Goal: Answer question/provide support: Share knowledge or assist other users

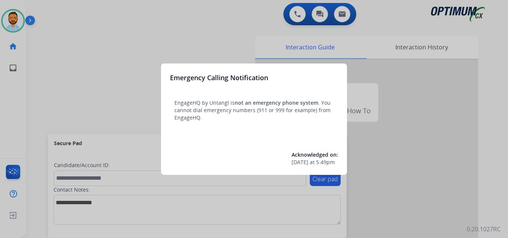
click at [54, 80] on div at bounding box center [254, 119] width 508 height 238
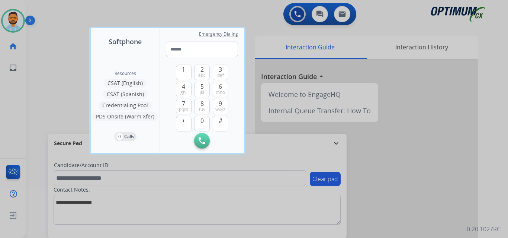
click at [56, 74] on div at bounding box center [254, 119] width 508 height 238
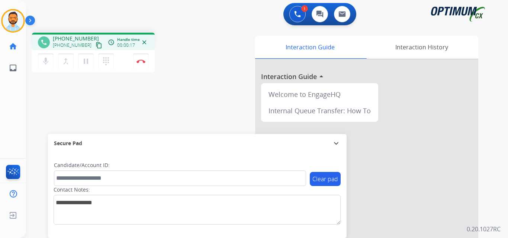
click at [95, 45] on mat-icon "content_copy" at bounding box center [98, 45] width 7 height 7
click at [140, 64] on button "Disconnect" at bounding box center [141, 62] width 16 height 16
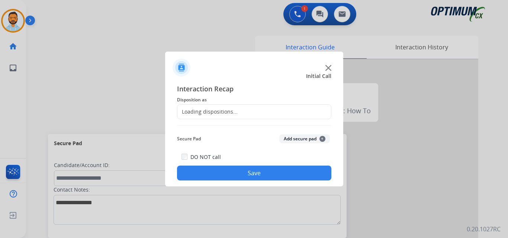
click at [140, 64] on div at bounding box center [254, 119] width 508 height 238
click at [247, 105] on div "Loading dispositions..." at bounding box center [254, 111] width 154 height 15
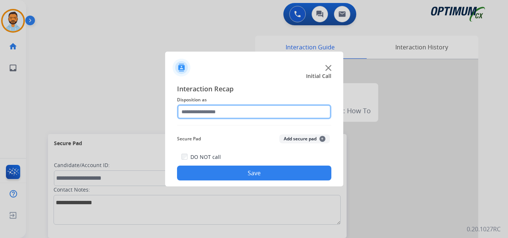
click at [240, 111] on input "text" at bounding box center [254, 111] width 154 height 15
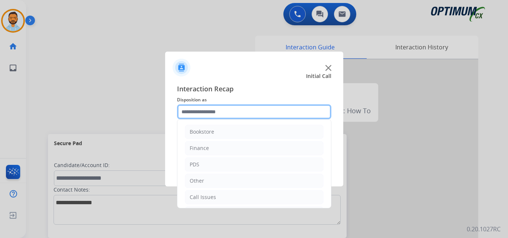
scroll to position [51, 0]
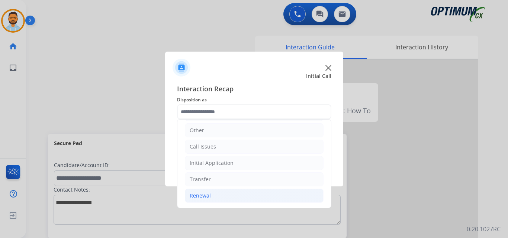
click at [224, 200] on li "Renewal" at bounding box center [254, 196] width 139 height 14
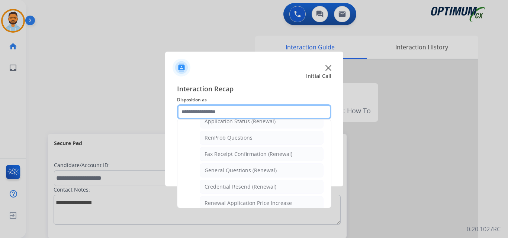
scroll to position [186, 0]
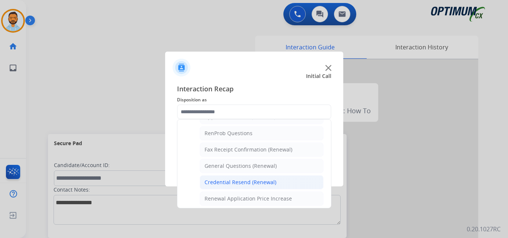
click at [267, 184] on div "Credential Resend (Renewal)" at bounding box center [240, 182] width 72 height 7
type input "**********"
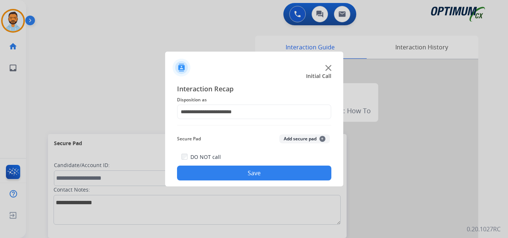
click at [268, 178] on button "Save" at bounding box center [254, 173] width 154 height 15
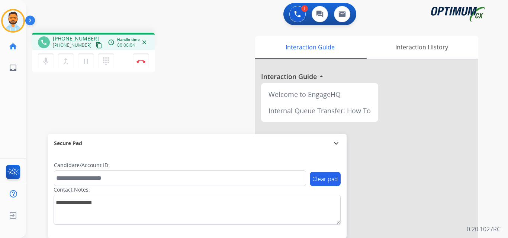
click at [94, 49] on button "content_copy" at bounding box center [98, 45] width 9 height 9
click at [143, 61] on img at bounding box center [140, 61] width 9 height 4
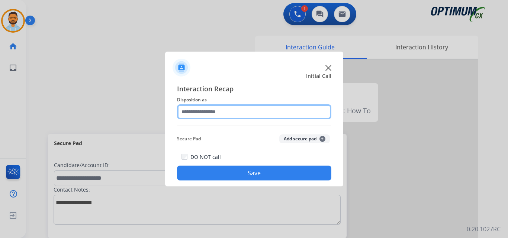
click at [276, 106] on input "text" at bounding box center [254, 111] width 154 height 15
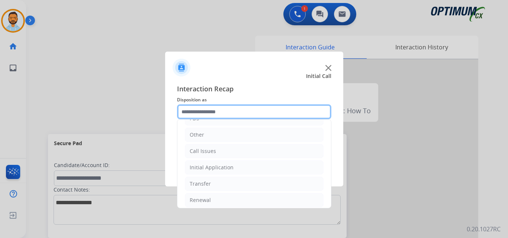
scroll to position [51, 0]
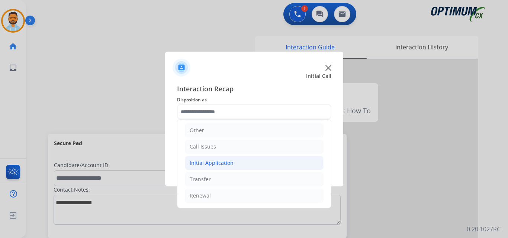
click at [241, 162] on li "Initial Application" at bounding box center [254, 163] width 139 height 14
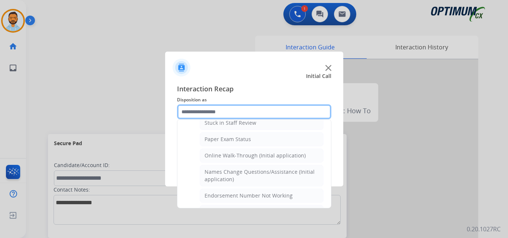
scroll to position [143, 0]
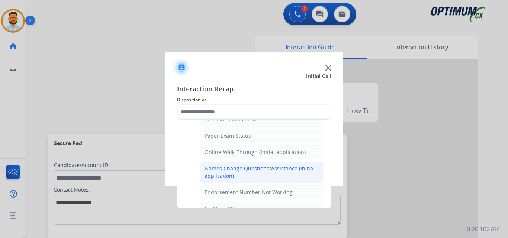
click at [262, 166] on div "Names Change Questions/Assistance (Initial application)" at bounding box center [261, 172] width 114 height 15
type input "**********"
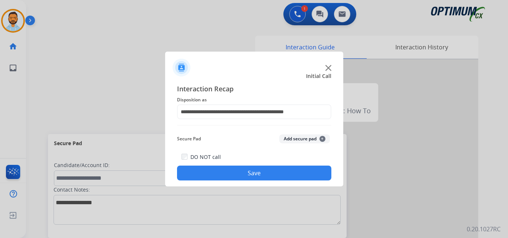
click at [256, 175] on button "Save" at bounding box center [254, 173] width 154 height 15
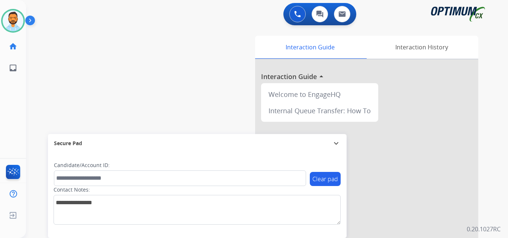
click at [32, 21] on img at bounding box center [31, 22] width 13 height 14
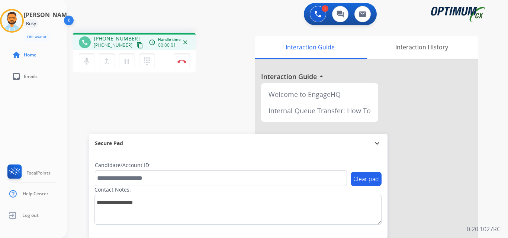
click at [136, 48] on mat-icon "content_copy" at bounding box center [139, 45] width 7 height 7
click at [184, 63] on button "Disconnect" at bounding box center [182, 62] width 16 height 16
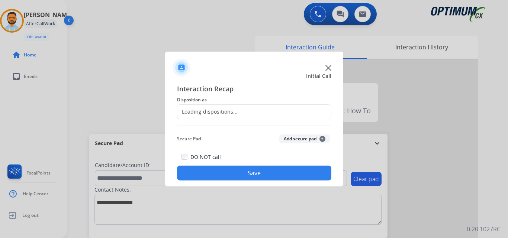
click at [276, 108] on div "Loading dispositions..." at bounding box center [254, 111] width 154 height 15
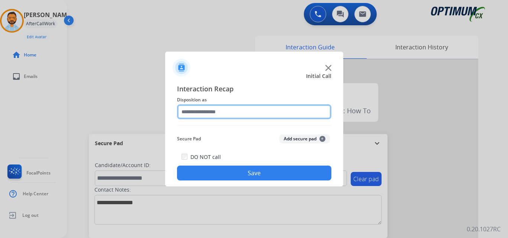
click at [247, 110] on input "text" at bounding box center [254, 111] width 154 height 15
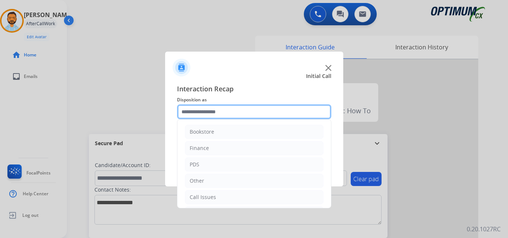
scroll to position [51, 0]
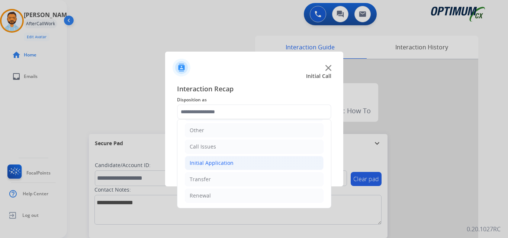
click at [239, 165] on li "Initial Application" at bounding box center [254, 163] width 139 height 14
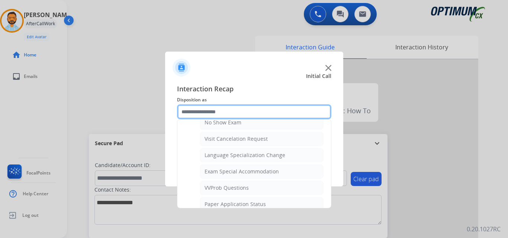
scroll to position [352, 0]
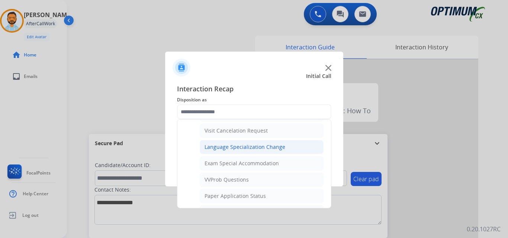
click at [260, 149] on div "Language Specialization Change" at bounding box center [244, 146] width 81 height 7
type input "**********"
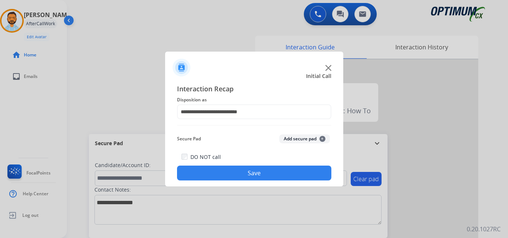
click at [253, 174] on button "Save" at bounding box center [254, 173] width 154 height 15
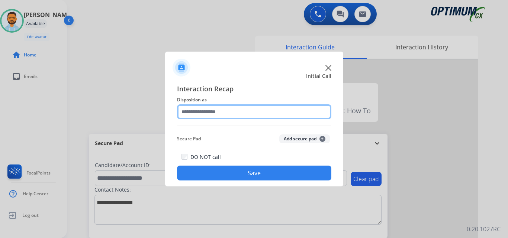
click at [201, 110] on input "text" at bounding box center [254, 111] width 154 height 15
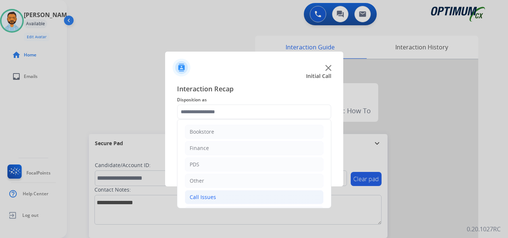
click at [213, 198] on div "Call Issues" at bounding box center [202, 197] width 26 height 7
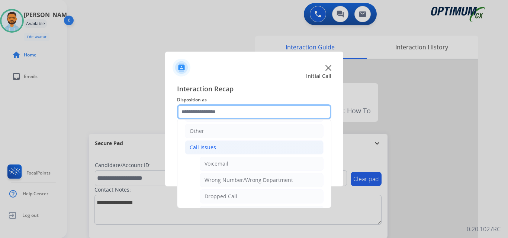
scroll to position [54, 0]
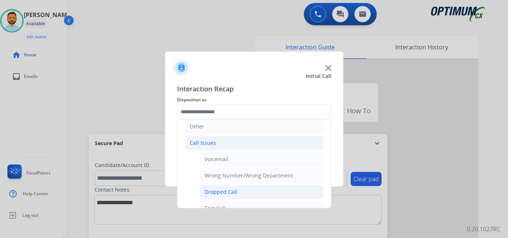
click at [236, 195] on li "Dropped Call" at bounding box center [262, 192] width 124 height 14
type input "**********"
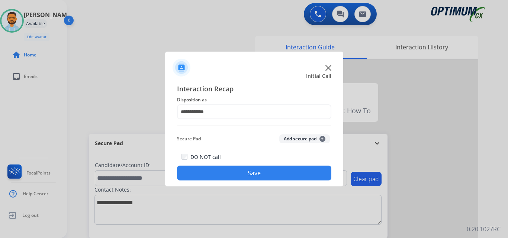
click at [253, 176] on button "Save" at bounding box center [254, 173] width 154 height 15
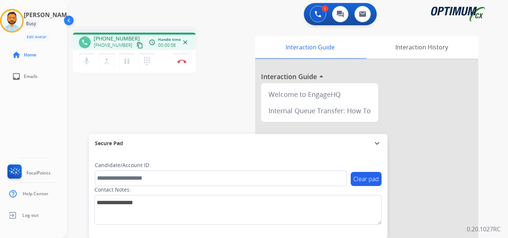
click at [136, 46] on mat-icon "content_copy" at bounding box center [139, 45] width 7 height 7
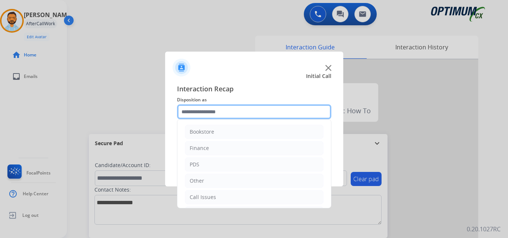
click at [213, 114] on input "text" at bounding box center [254, 111] width 154 height 15
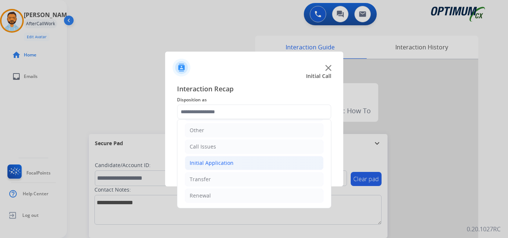
click at [238, 163] on li "Initial Application" at bounding box center [254, 163] width 139 height 14
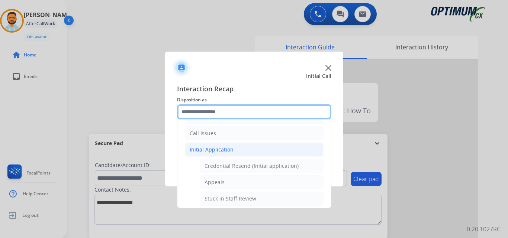
scroll to position [68, 0]
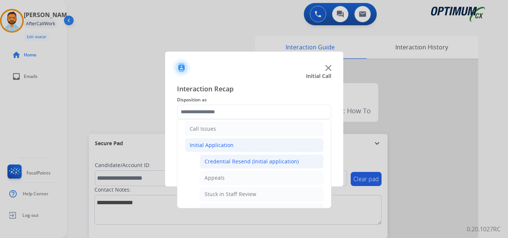
click at [253, 164] on div "Credential Resend (Initial application)" at bounding box center [251, 161] width 94 height 7
type input "**********"
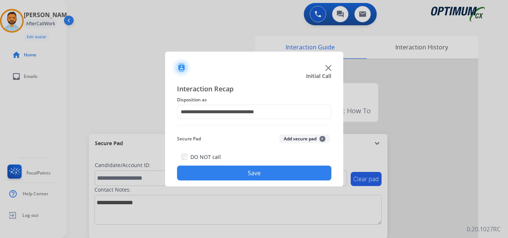
click at [232, 178] on button "Save" at bounding box center [254, 173] width 154 height 15
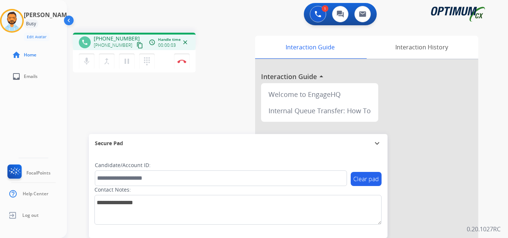
click at [136, 47] on mat-icon "content_copy" at bounding box center [139, 45] width 7 height 7
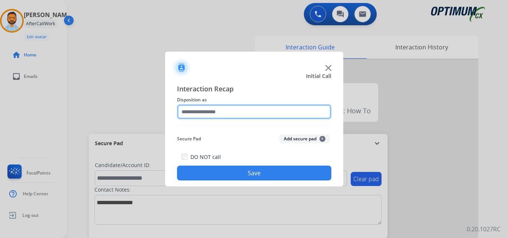
click at [214, 116] on input "text" at bounding box center [254, 111] width 154 height 15
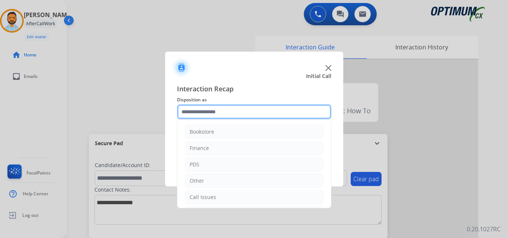
scroll to position [51, 0]
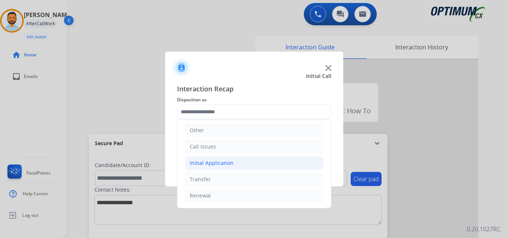
click at [236, 159] on li "Initial Application" at bounding box center [254, 163] width 139 height 14
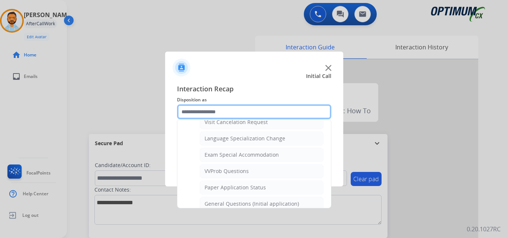
scroll to position [360, 0]
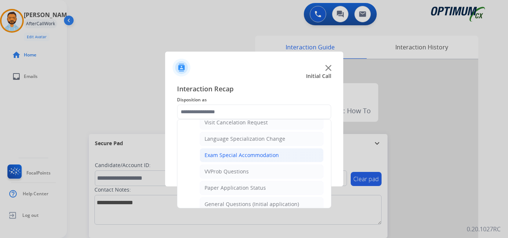
click at [262, 156] on div "Exam Special Accommodation" at bounding box center [241, 155] width 74 height 7
type input "**********"
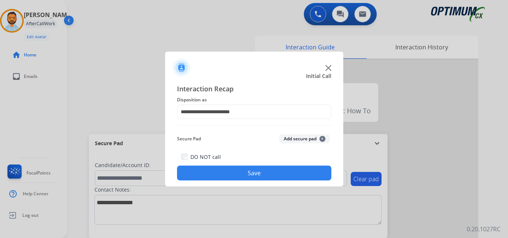
click at [259, 177] on button "Save" at bounding box center [254, 173] width 154 height 15
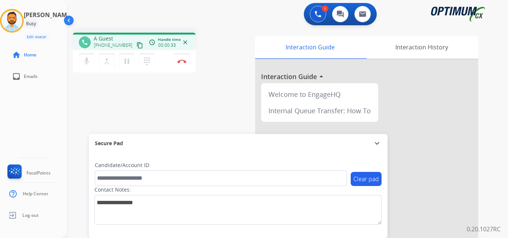
click at [136, 46] on mat-icon "content_copy" at bounding box center [139, 45] width 7 height 7
click at [179, 62] on img at bounding box center [181, 61] width 9 height 4
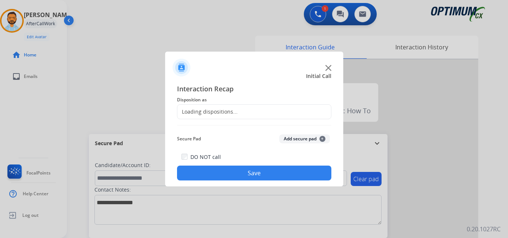
click at [258, 117] on div "Loading dispositions..." at bounding box center [254, 111] width 154 height 15
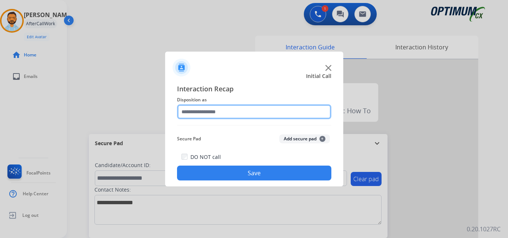
click at [254, 109] on input "text" at bounding box center [254, 111] width 154 height 15
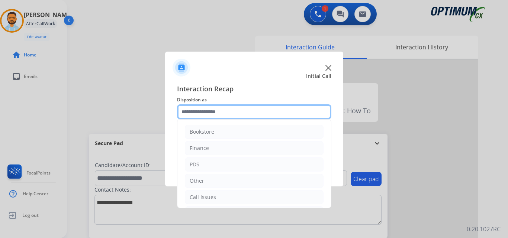
scroll to position [51, 0]
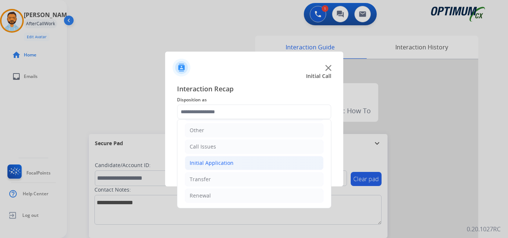
click at [233, 163] on li "Initial Application" at bounding box center [254, 163] width 139 height 14
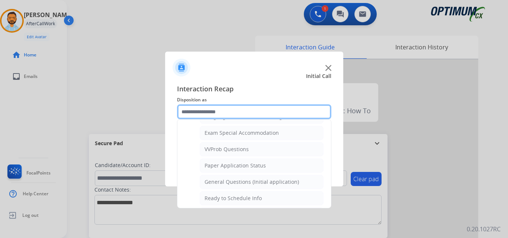
scroll to position [383, 0]
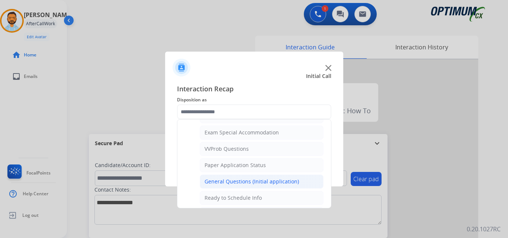
click at [260, 182] on div "General Questions (Initial application)" at bounding box center [251, 181] width 94 height 7
type input "**********"
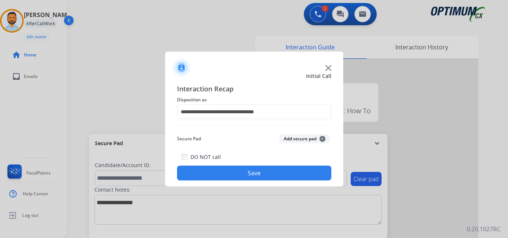
click at [258, 175] on button "Save" at bounding box center [254, 173] width 154 height 15
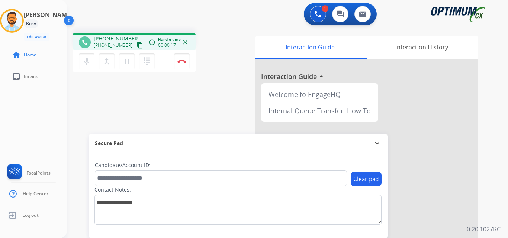
click at [136, 46] on mat-icon "content_copy" at bounding box center [139, 45] width 7 height 7
click at [182, 61] on img at bounding box center [181, 61] width 9 height 4
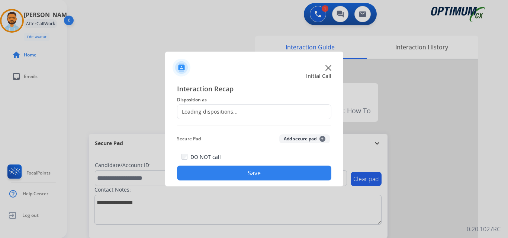
click at [257, 112] on div "Loading dispositions..." at bounding box center [254, 111] width 154 height 15
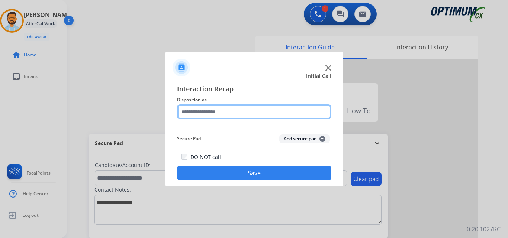
click at [266, 110] on input "text" at bounding box center [254, 111] width 154 height 15
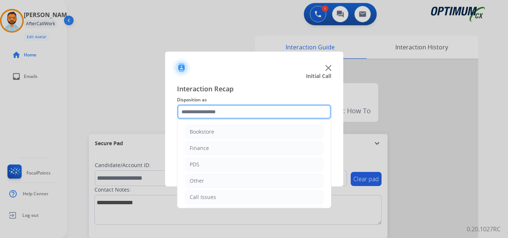
scroll to position [51, 0]
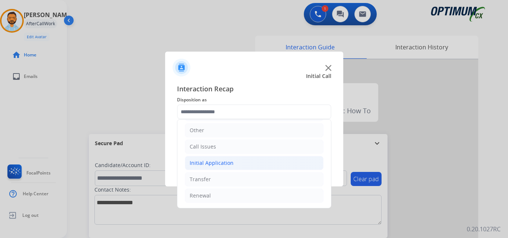
click at [227, 158] on li "Initial Application" at bounding box center [254, 163] width 139 height 14
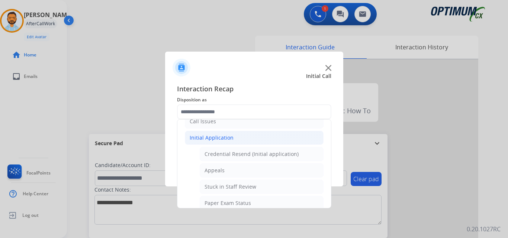
click at [237, 138] on li "Initial Application" at bounding box center [254, 138] width 139 height 14
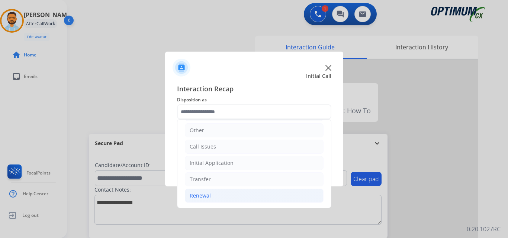
click at [224, 195] on li "Renewal" at bounding box center [254, 196] width 139 height 14
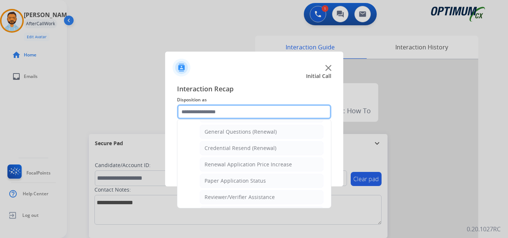
scroll to position [219, 0]
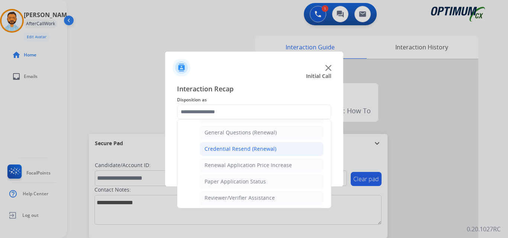
click at [254, 151] on div "Credential Resend (Renewal)" at bounding box center [240, 148] width 72 height 7
type input "**********"
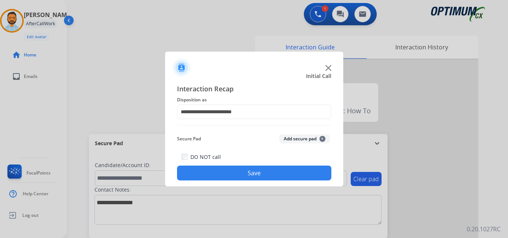
click at [249, 172] on button "Save" at bounding box center [254, 173] width 154 height 15
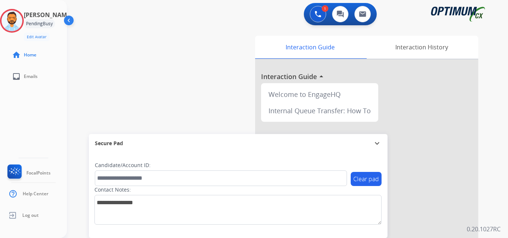
click at [126, 62] on div at bounding box center [254, 119] width 508 height 238
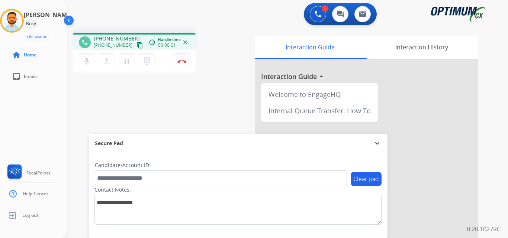
click at [136, 46] on mat-icon "content_copy" at bounding box center [139, 45] width 7 height 7
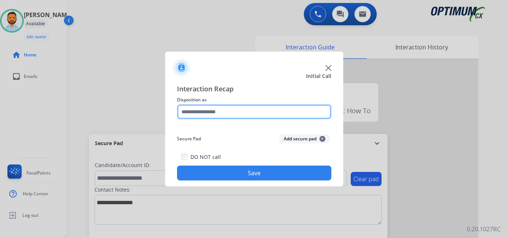
click at [221, 114] on input "text" at bounding box center [254, 111] width 154 height 15
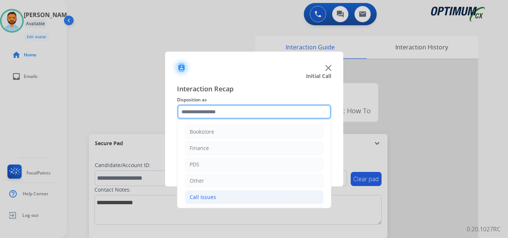
scroll to position [51, 0]
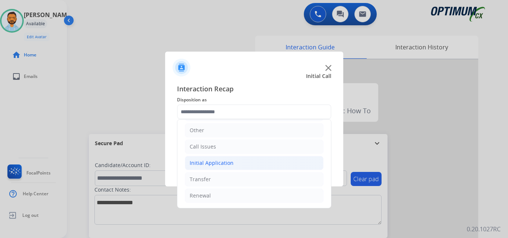
click at [230, 164] on div "Initial Application" at bounding box center [211, 162] width 44 height 7
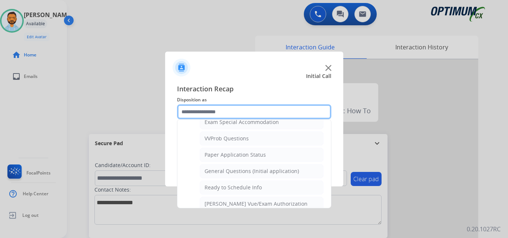
scroll to position [397, 0]
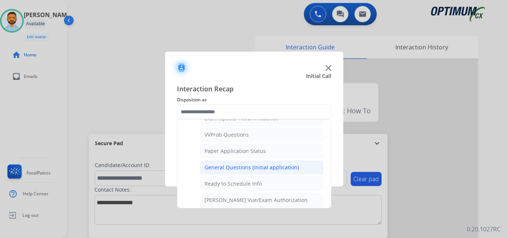
click at [253, 166] on div "General Questions (Initial application)" at bounding box center [251, 167] width 94 height 7
type input "**********"
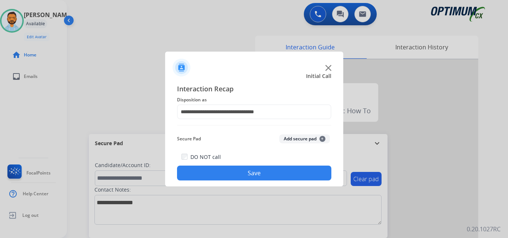
click at [250, 175] on button "Save" at bounding box center [254, 173] width 154 height 15
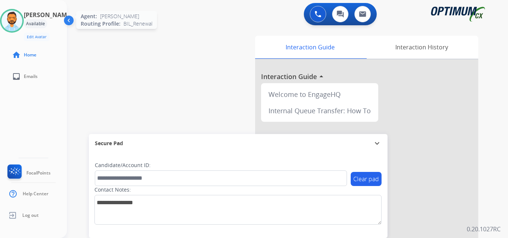
click at [17, 23] on img at bounding box center [11, 20] width 21 height 21
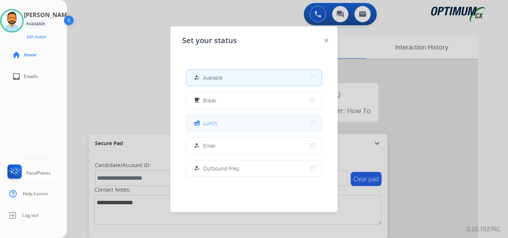
click at [241, 123] on button "fastfood Lunch" at bounding box center [253, 123] width 135 height 16
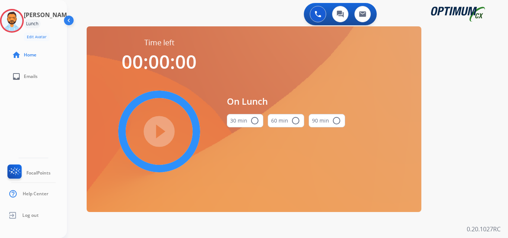
click at [254, 119] on mat-icon "radio_button_unchecked" at bounding box center [254, 120] width 9 height 9
click at [155, 133] on mat-icon "play_circle_filled" at bounding box center [159, 131] width 9 height 9
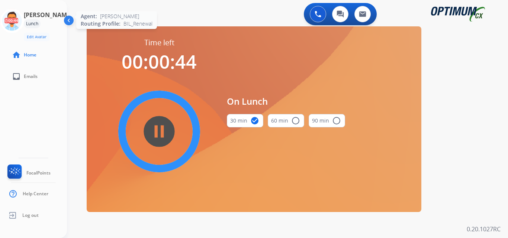
click at [18, 20] on icon at bounding box center [12, 21] width 24 height 24
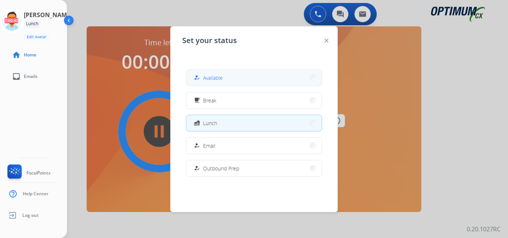
click at [207, 76] on span "Available" at bounding box center [213, 78] width 20 height 8
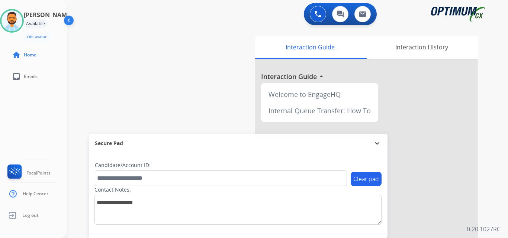
click at [175, 64] on div "swap_horiz Break voice bridge close_fullscreen Connect 3-Way Call merge_type Se…" at bounding box center [278, 182] width 423 height 310
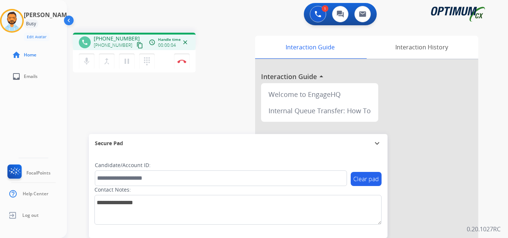
click at [136, 48] on mat-icon "content_copy" at bounding box center [139, 45] width 7 height 7
click at [136, 46] on mat-icon "content_copy" at bounding box center [139, 45] width 7 height 7
click at [184, 65] on button "Disconnect" at bounding box center [182, 62] width 16 height 16
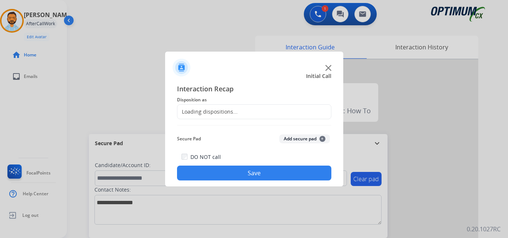
click at [283, 114] on div "Loading dispositions..." at bounding box center [254, 111] width 154 height 15
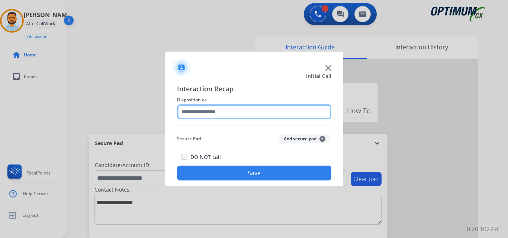
click at [266, 105] on input "text" at bounding box center [254, 111] width 154 height 15
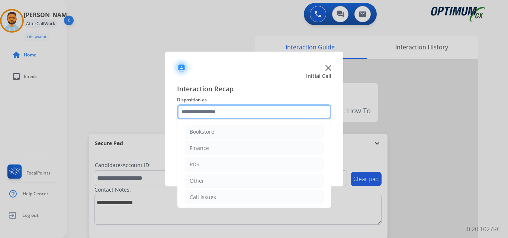
scroll to position [51, 0]
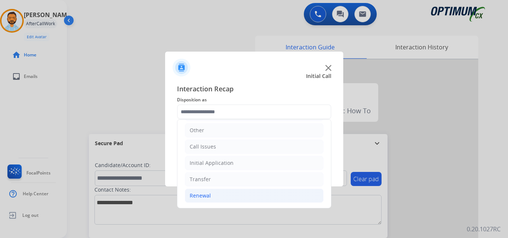
click at [223, 199] on li "Renewal" at bounding box center [254, 196] width 139 height 14
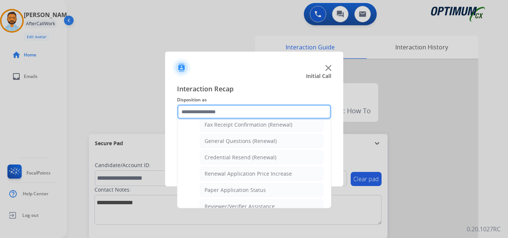
scroll to position [210, 0]
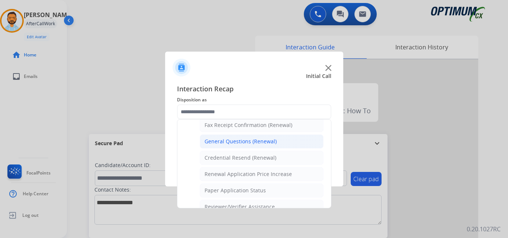
click at [257, 140] on div "General Questions (Renewal)" at bounding box center [240, 141] width 72 height 7
type input "**********"
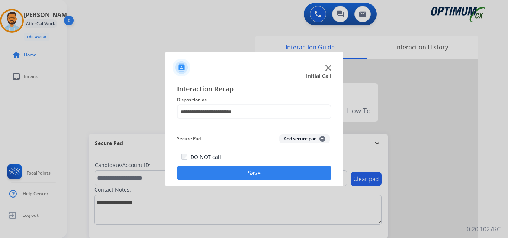
click at [257, 171] on button "Save" at bounding box center [254, 173] width 154 height 15
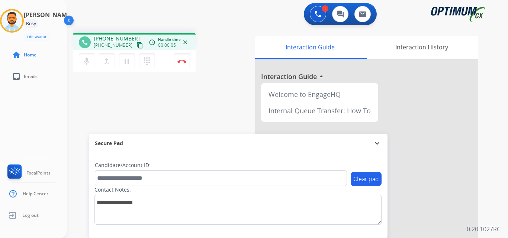
click at [136, 43] on mat-icon "content_copy" at bounding box center [139, 45] width 7 height 7
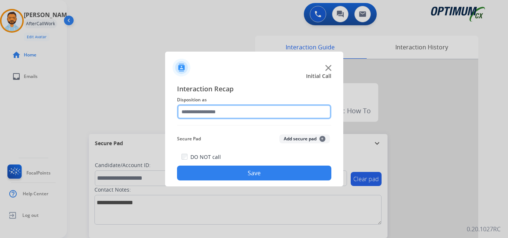
click at [228, 111] on input "text" at bounding box center [254, 111] width 154 height 15
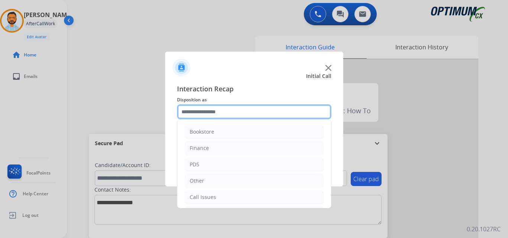
scroll to position [51, 0]
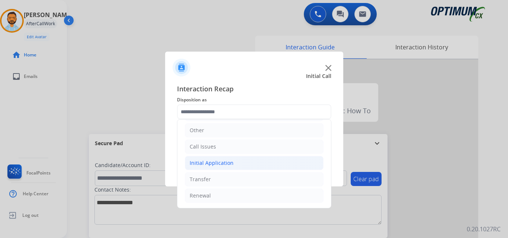
click at [240, 164] on li "Initial Application" at bounding box center [254, 163] width 139 height 14
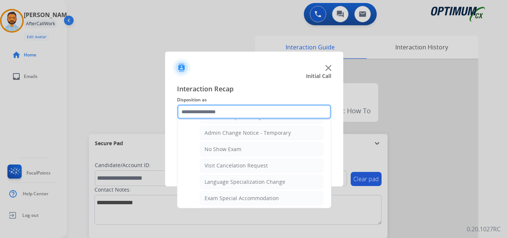
scroll to position [327, 0]
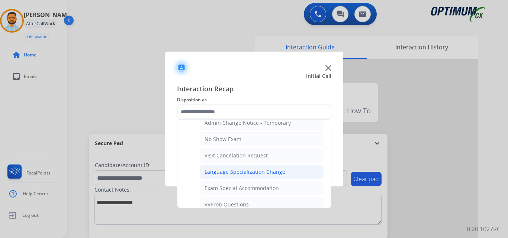
click at [265, 176] on li "Language Specialization Change" at bounding box center [262, 172] width 124 height 14
type input "**********"
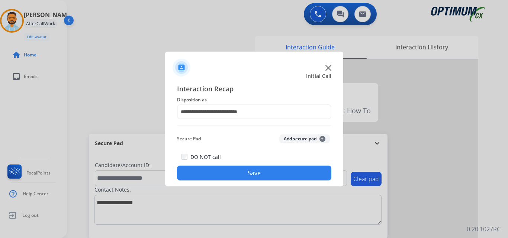
click at [265, 174] on button "Save" at bounding box center [254, 173] width 154 height 15
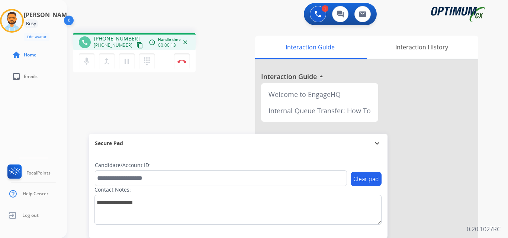
click at [136, 45] on mat-icon "content_copy" at bounding box center [139, 45] width 7 height 7
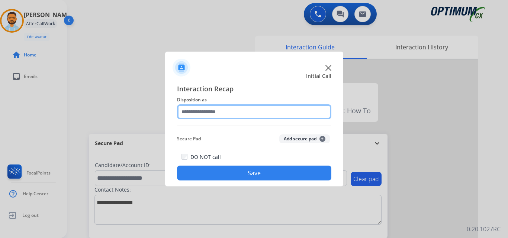
click at [191, 109] on input "text" at bounding box center [254, 111] width 154 height 15
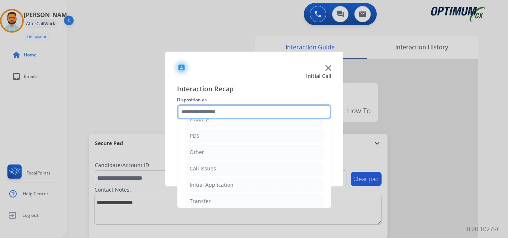
scroll to position [51, 0]
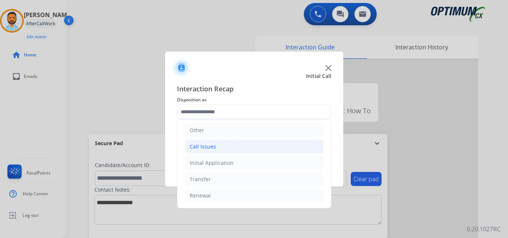
click at [219, 146] on li "Call Issues" at bounding box center [254, 147] width 139 height 14
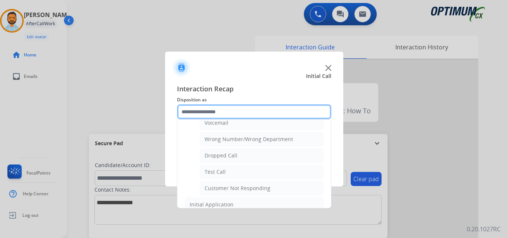
scroll to position [99, 0]
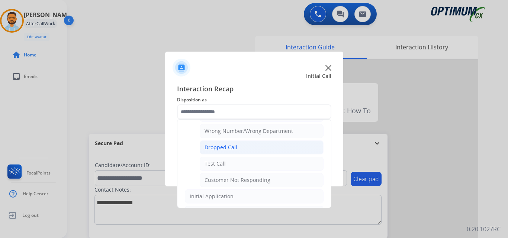
click at [238, 150] on li "Dropped Call" at bounding box center [262, 147] width 124 height 14
type input "**********"
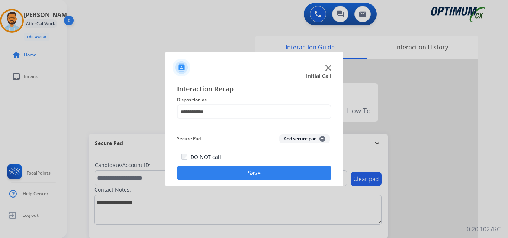
click at [241, 173] on button "Save" at bounding box center [254, 173] width 154 height 15
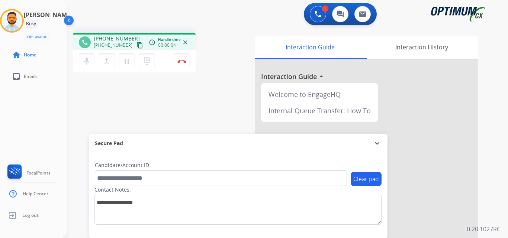
click at [136, 48] on mat-icon "content_copy" at bounding box center [139, 45] width 7 height 7
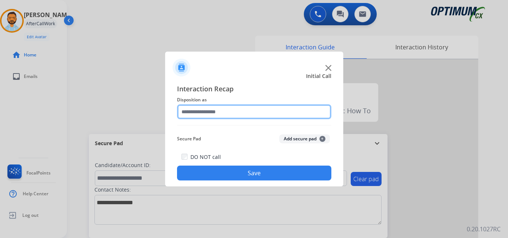
click at [242, 111] on input "text" at bounding box center [254, 111] width 154 height 15
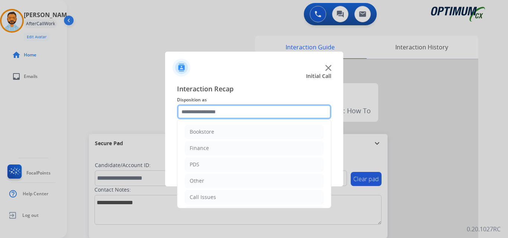
scroll to position [51, 0]
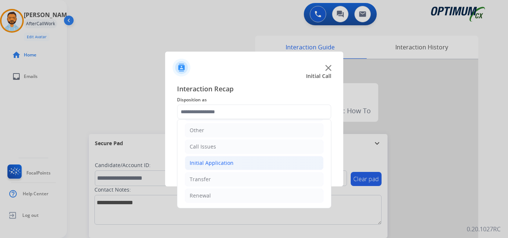
click at [226, 163] on div "Initial Application" at bounding box center [211, 162] width 44 height 7
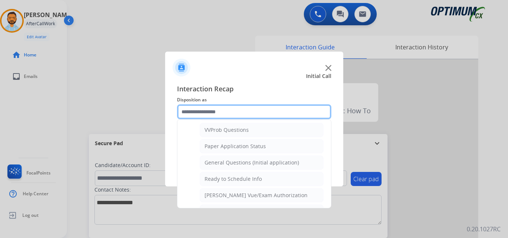
scroll to position [405, 0]
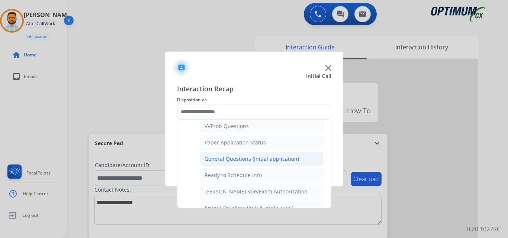
click at [260, 160] on div "General Questions (Initial application)" at bounding box center [251, 158] width 94 height 7
type input "**********"
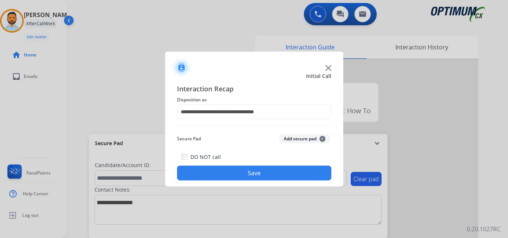
click at [235, 170] on button "Save" at bounding box center [254, 173] width 154 height 15
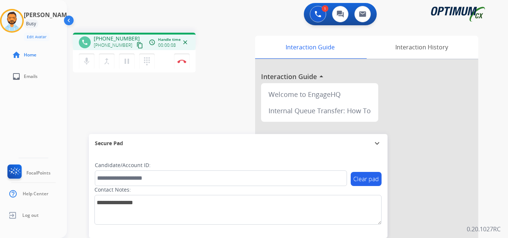
click at [136, 46] on mat-icon "content_copy" at bounding box center [139, 45] width 7 height 7
click at [136, 47] on mat-icon "content_copy" at bounding box center [139, 45] width 7 height 7
click at [182, 63] on button "Disconnect" at bounding box center [182, 62] width 16 height 16
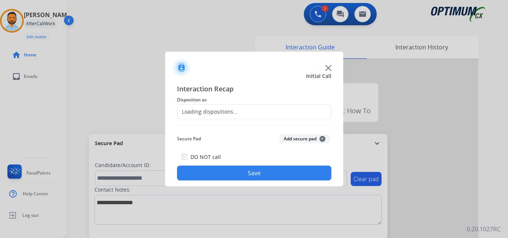
click at [255, 106] on div "Loading dispositions..." at bounding box center [254, 111] width 154 height 15
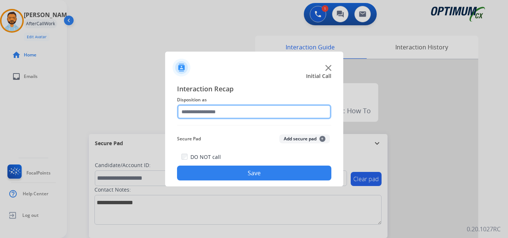
click at [259, 109] on input "text" at bounding box center [254, 111] width 154 height 15
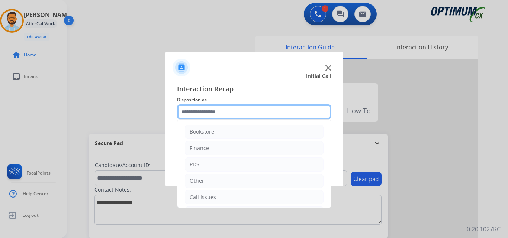
scroll to position [51, 0]
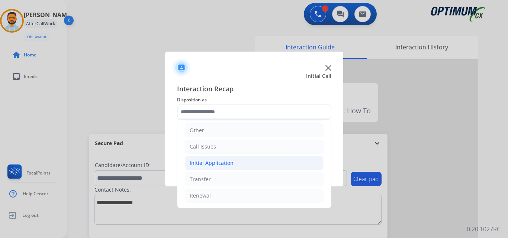
click at [238, 163] on li "Initial Application" at bounding box center [254, 163] width 139 height 14
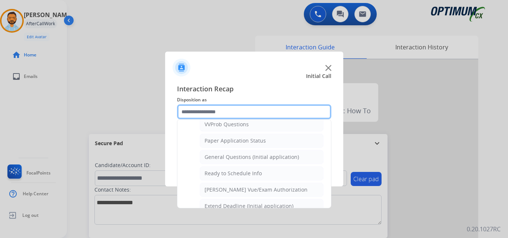
scroll to position [408, 0]
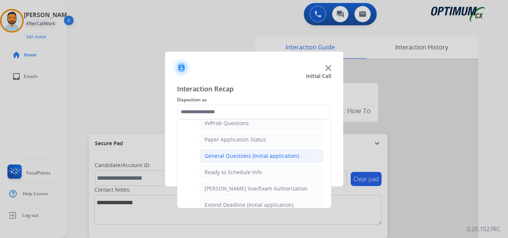
click at [279, 162] on li "General Questions (Initial application)" at bounding box center [262, 156] width 124 height 14
type input "**********"
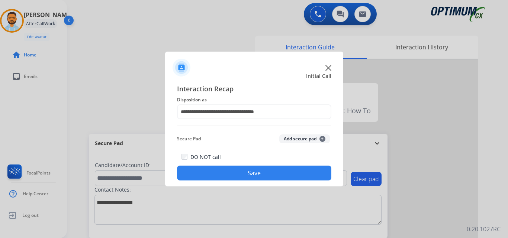
click at [259, 177] on button "Save" at bounding box center [254, 173] width 154 height 15
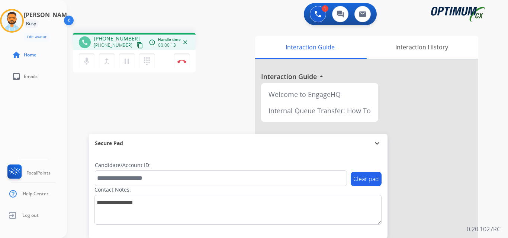
click at [136, 44] on mat-icon "content_copy" at bounding box center [139, 45] width 7 height 7
click at [182, 60] on img at bounding box center [181, 61] width 9 height 4
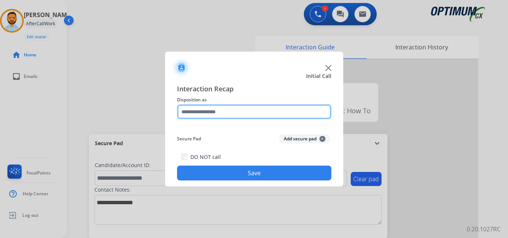
click at [253, 109] on input "text" at bounding box center [254, 111] width 154 height 15
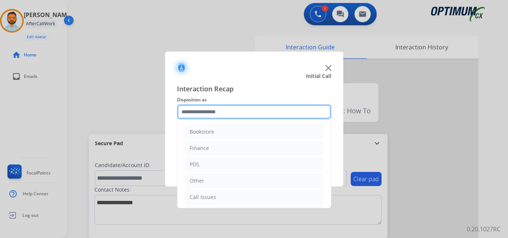
scroll to position [51, 0]
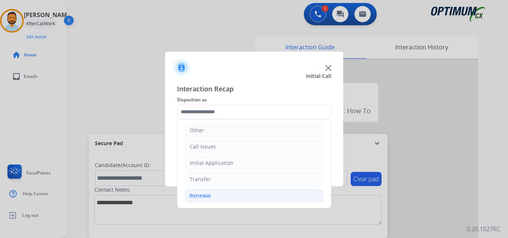
click at [231, 192] on li "Renewal" at bounding box center [254, 196] width 139 height 14
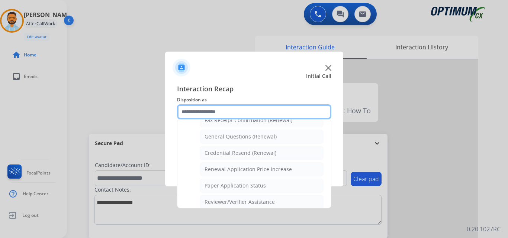
scroll to position [206, 0]
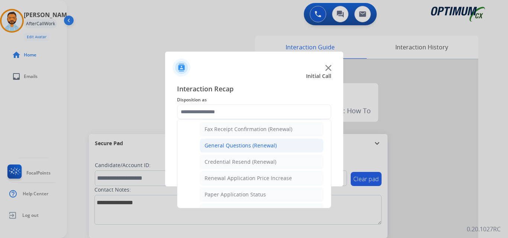
click at [250, 146] on div "General Questions (Renewal)" at bounding box center [240, 145] width 72 height 7
type input "**********"
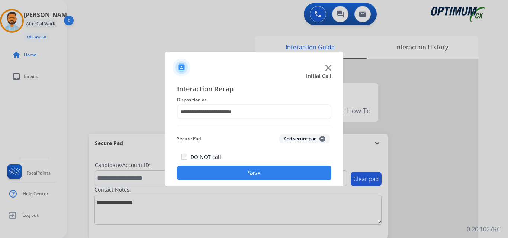
click at [248, 171] on button "Save" at bounding box center [254, 173] width 154 height 15
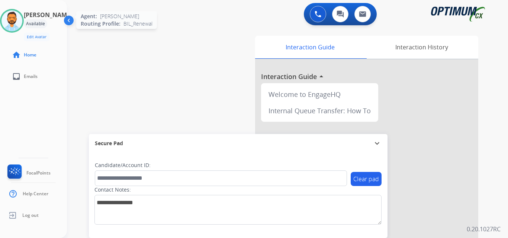
click at [16, 14] on img at bounding box center [11, 20] width 21 height 21
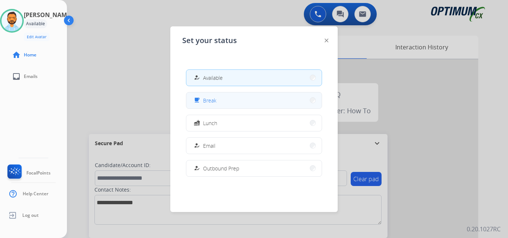
click at [241, 102] on button "free_breakfast Break" at bounding box center [253, 101] width 135 height 16
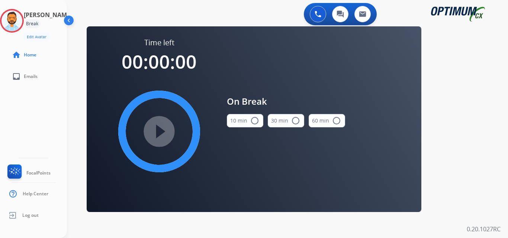
click at [253, 120] on mat-icon "radio_button_unchecked" at bounding box center [254, 120] width 9 height 9
click at [162, 134] on mat-icon "play_circle_filled" at bounding box center [159, 131] width 9 height 9
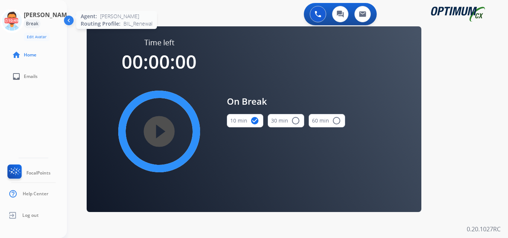
click at [18, 24] on icon at bounding box center [12, 21] width 24 height 24
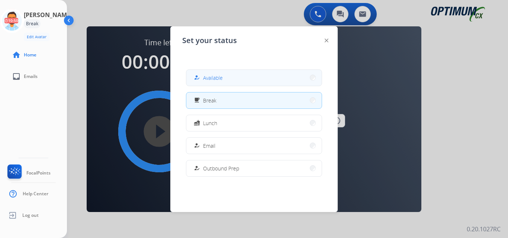
click at [234, 76] on button "how_to_reg Available" at bounding box center [253, 78] width 135 height 16
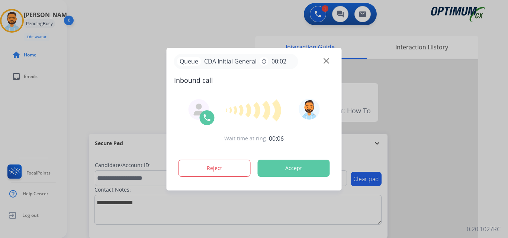
click at [286, 168] on button "Accept" at bounding box center [293, 168] width 72 height 17
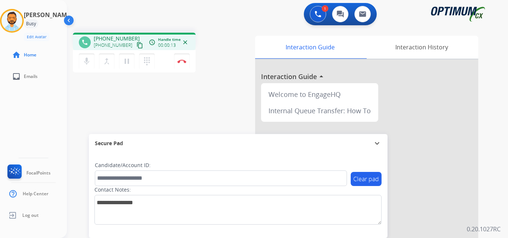
click at [136, 47] on mat-icon "content_copy" at bounding box center [139, 45] width 7 height 7
click at [182, 64] on button "Disconnect" at bounding box center [182, 62] width 16 height 16
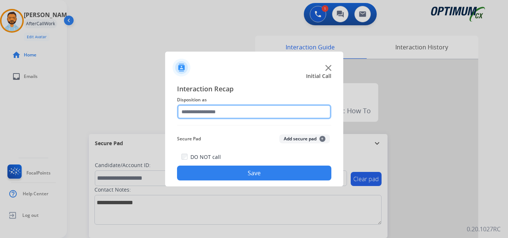
click at [247, 112] on input "text" at bounding box center [254, 111] width 154 height 15
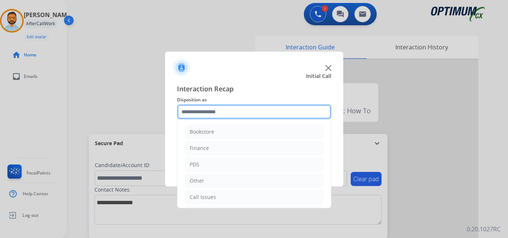
scroll to position [51, 0]
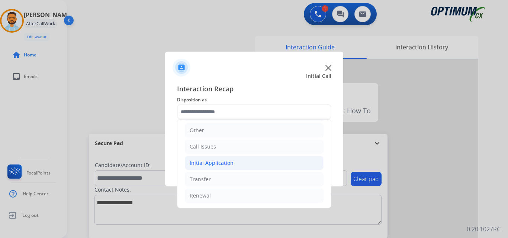
click at [236, 162] on li "Initial Application" at bounding box center [254, 163] width 139 height 14
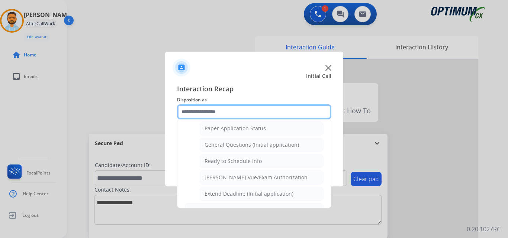
scroll to position [417, 0]
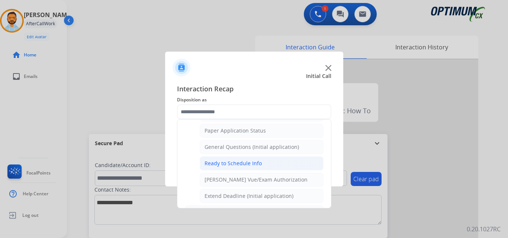
click at [252, 166] on div "Ready to Schedule Info" at bounding box center [232, 163] width 57 height 7
type input "**********"
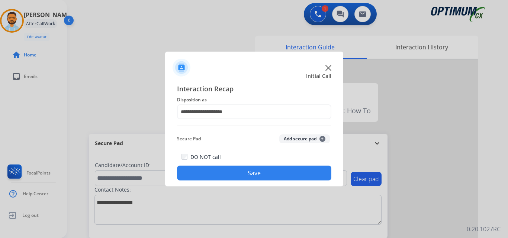
click at [240, 178] on button "Save" at bounding box center [254, 173] width 154 height 15
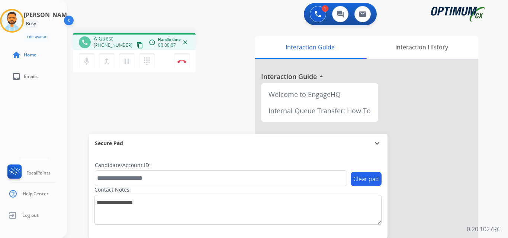
click at [136, 45] on mat-icon "content_copy" at bounding box center [139, 45] width 7 height 7
click at [136, 43] on mat-icon "content_copy" at bounding box center [139, 45] width 7 height 7
click at [182, 66] on button "Disconnect" at bounding box center [182, 62] width 16 height 16
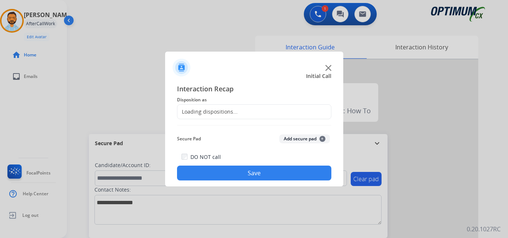
click at [235, 117] on div "Loading dispositions..." at bounding box center [254, 111] width 154 height 15
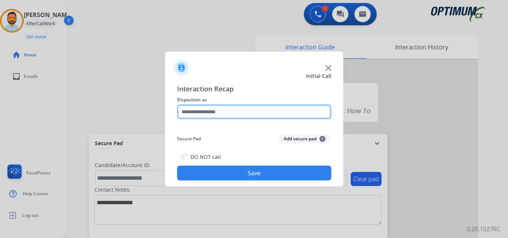
click at [246, 114] on input "text" at bounding box center [254, 111] width 154 height 15
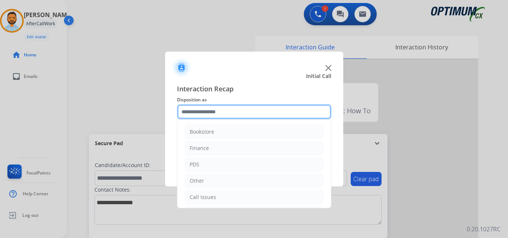
scroll to position [51, 0]
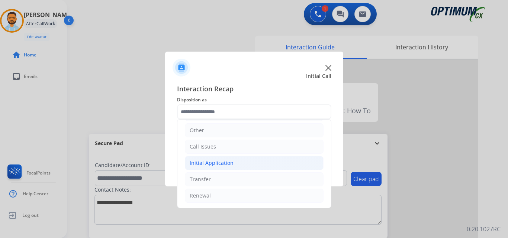
click at [231, 165] on li "Initial Application" at bounding box center [254, 163] width 139 height 14
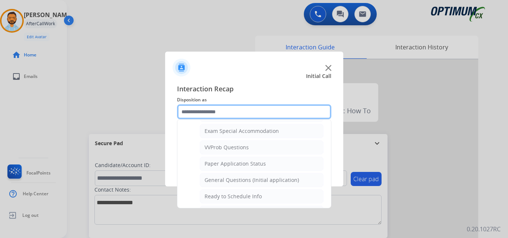
scroll to position [385, 0]
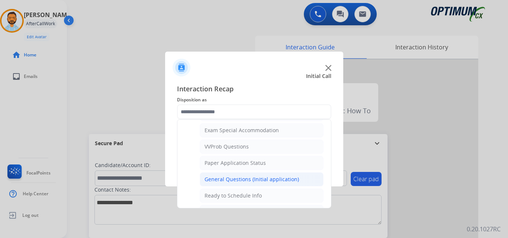
click at [251, 183] on div "General Questions (Initial application)" at bounding box center [251, 179] width 94 height 7
type input "**********"
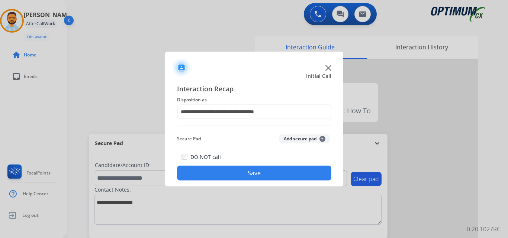
click at [238, 176] on button "Save" at bounding box center [254, 173] width 154 height 15
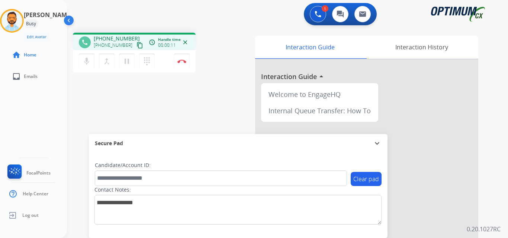
click at [136, 43] on mat-icon "content_copy" at bounding box center [139, 45] width 7 height 7
click at [181, 60] on img at bounding box center [181, 61] width 9 height 4
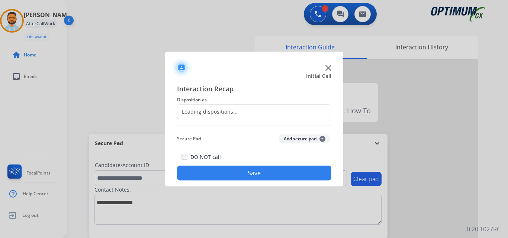
click at [241, 108] on div "Loading dispositions..." at bounding box center [254, 111] width 154 height 15
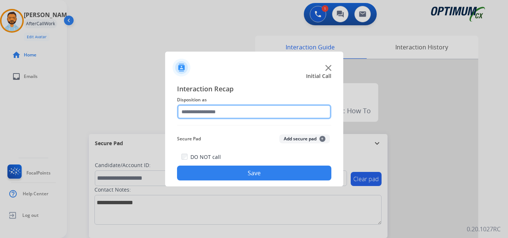
click at [261, 114] on input "text" at bounding box center [254, 111] width 154 height 15
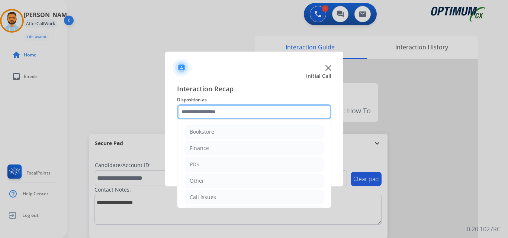
scroll to position [51, 0]
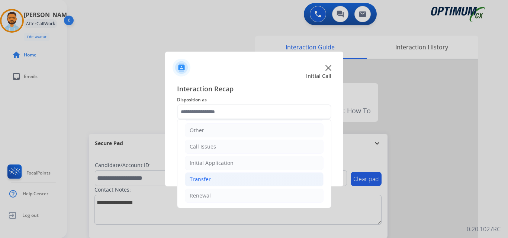
click at [224, 172] on li "Transfer" at bounding box center [254, 179] width 139 height 14
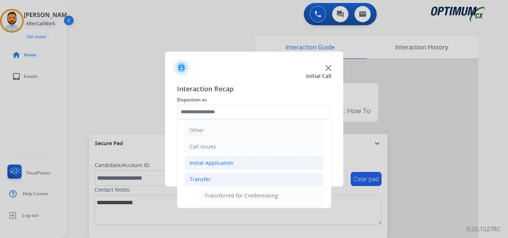
click at [231, 163] on li "Initial Application" at bounding box center [254, 163] width 139 height 14
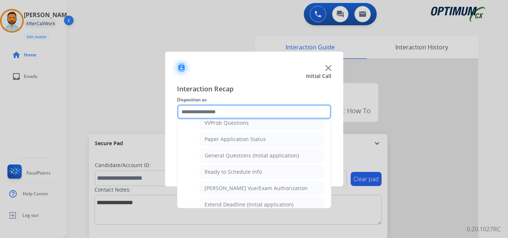
scroll to position [407, 0]
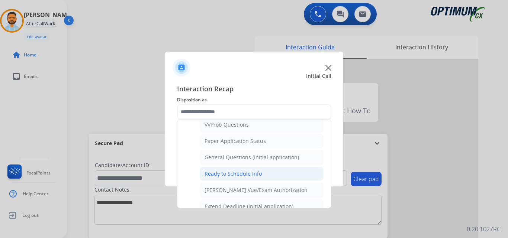
click at [253, 173] on div "Ready to Schedule Info" at bounding box center [232, 173] width 57 height 7
type input "**********"
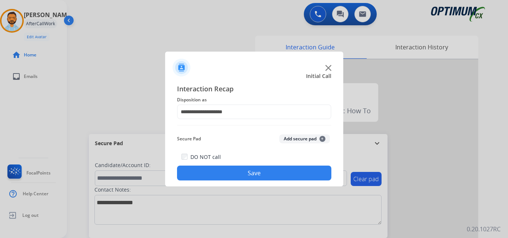
click at [253, 173] on button "Save" at bounding box center [254, 173] width 154 height 15
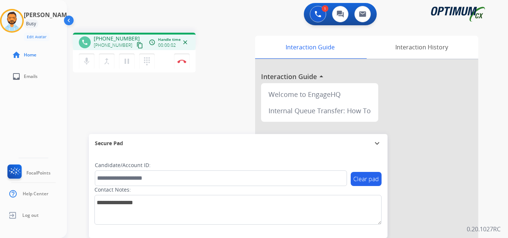
click at [136, 47] on mat-icon "content_copy" at bounding box center [139, 45] width 7 height 7
click at [104, 16] on div "1 Voice Interactions 0 Chat Interactions 0 Email Interactions" at bounding box center [283, 15] width 414 height 24
click at [232, 38] on div "phone [PHONE_NUMBER] [PHONE_NUMBER] content_copy access_time Call metrics Queue…" at bounding box center [161, 54] width 176 height 42
click at [228, 39] on div "phone [PHONE_NUMBER] [PHONE_NUMBER] content_copy access_time Call metrics Queue…" at bounding box center [161, 54] width 176 height 42
click at [182, 61] on img at bounding box center [181, 61] width 9 height 4
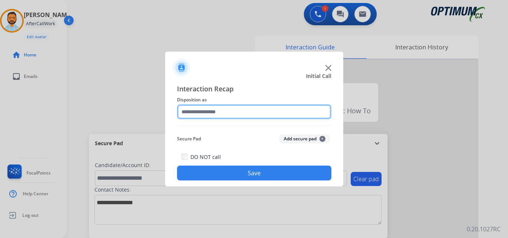
click at [251, 110] on input "text" at bounding box center [254, 111] width 154 height 15
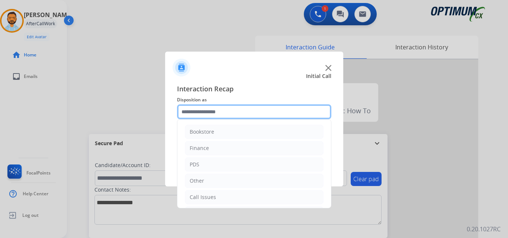
scroll to position [51, 0]
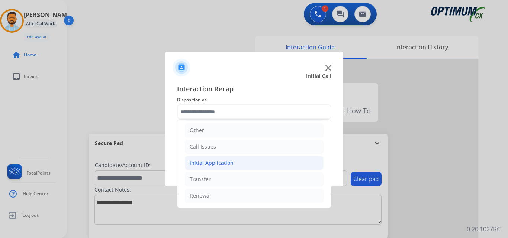
click at [237, 166] on li "Initial Application" at bounding box center [254, 163] width 139 height 14
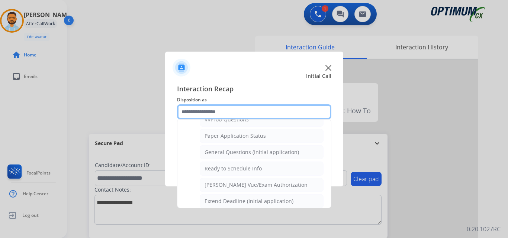
scroll to position [414, 0]
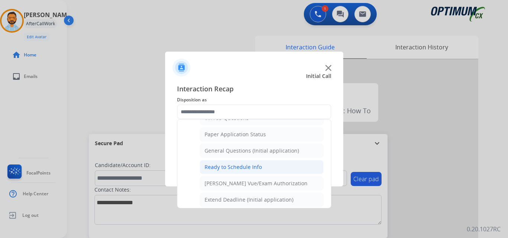
click at [251, 169] on div "Ready to Schedule Info" at bounding box center [232, 166] width 57 height 7
type input "**********"
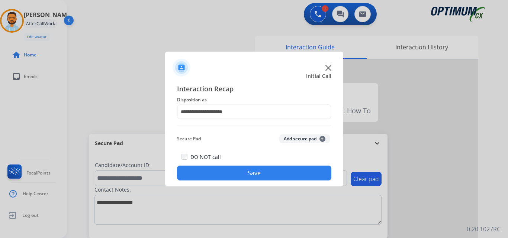
click at [249, 174] on button "Save" at bounding box center [254, 173] width 154 height 15
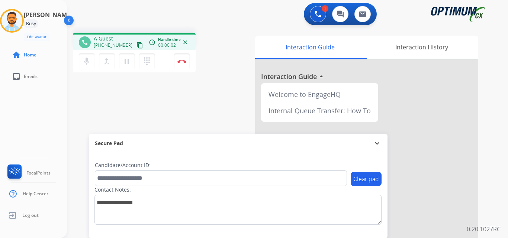
click at [136, 43] on mat-icon "content_copy" at bounding box center [139, 45] width 7 height 7
click at [177, 60] on img at bounding box center [181, 61] width 9 height 4
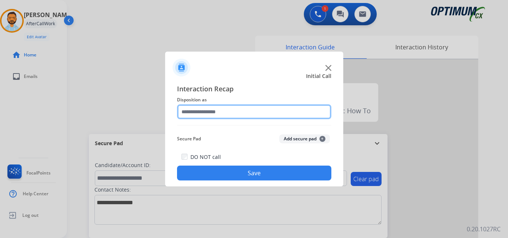
click at [265, 106] on input "text" at bounding box center [254, 111] width 154 height 15
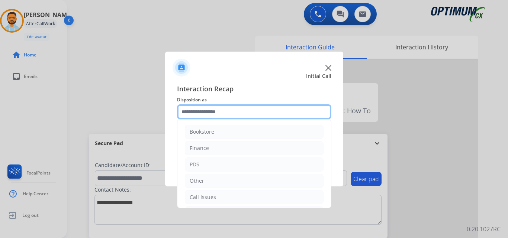
scroll to position [51, 0]
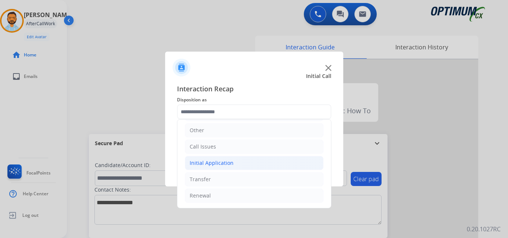
click at [231, 160] on div "Initial Application" at bounding box center [211, 162] width 44 height 7
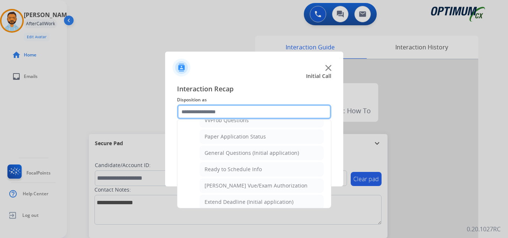
scroll to position [408, 0]
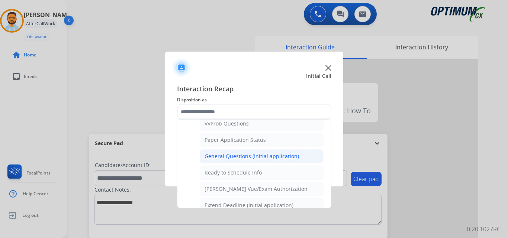
click at [249, 160] on div "General Questions (Initial application)" at bounding box center [251, 156] width 94 height 7
type input "**********"
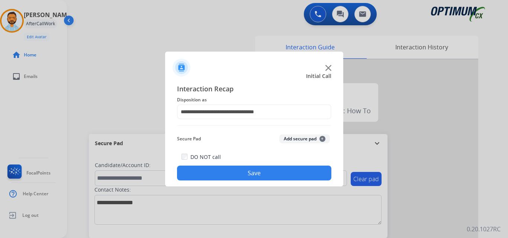
click at [249, 172] on button "Save" at bounding box center [254, 173] width 154 height 15
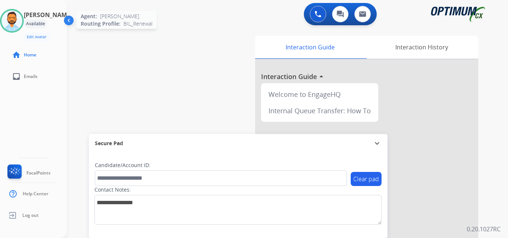
click at [17, 21] on img at bounding box center [11, 20] width 21 height 21
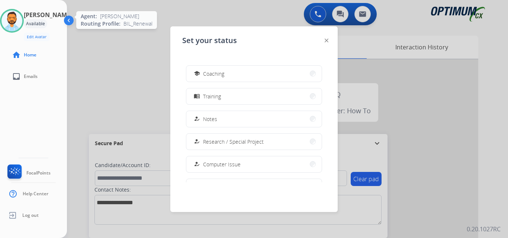
scroll to position [185, 0]
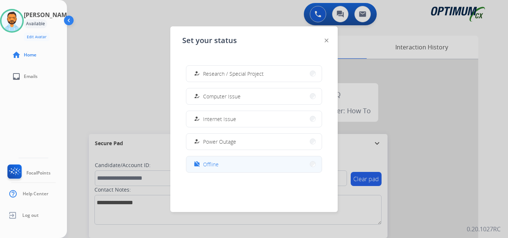
click at [220, 163] on button "work_off Offline" at bounding box center [253, 164] width 135 height 16
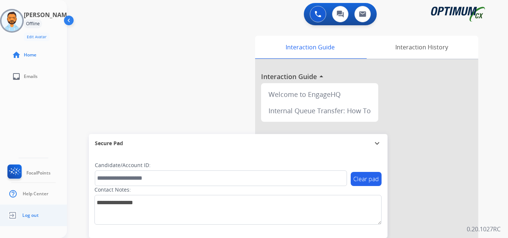
click at [30, 215] on span "Log out" at bounding box center [30, 216] width 16 height 6
